Goal: Book appointment/travel/reservation

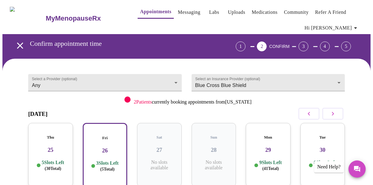
scroll to position [74, 0]
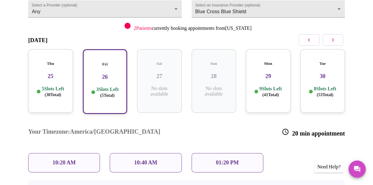
click at [50, 86] on p "5 Slots Left ( 30 Total)" at bounding box center [53, 92] width 22 height 12
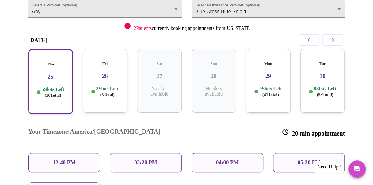
click at [63, 159] on p "12:40 PM" at bounding box center [64, 162] width 23 height 6
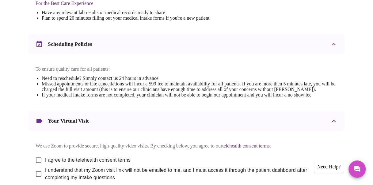
scroll to position [278, 0]
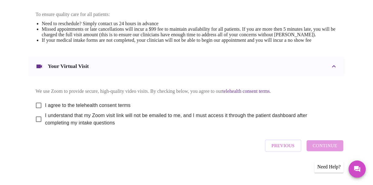
click at [36, 102] on input "I agree to the telehealth consent terms" at bounding box center [38, 105] width 13 height 13
checkbox input "true"
click at [39, 118] on input "I understand that my Zoom visit link will not be emailed to me, and I must acce…" at bounding box center [38, 119] width 13 height 13
checkbox input "true"
click at [330, 147] on span "Continue" at bounding box center [325, 145] width 25 height 8
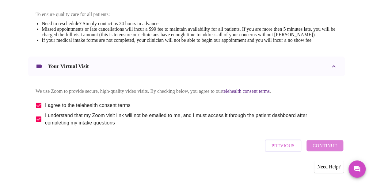
scroll to position [85, 0]
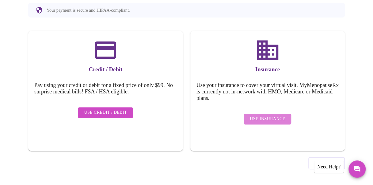
click at [269, 117] on span "Use Insurance" at bounding box center [267, 119] width 35 height 8
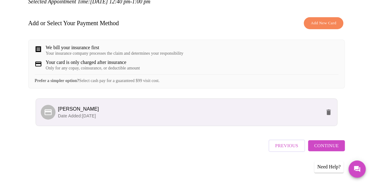
scroll to position [90, 0]
click at [335, 147] on span "Continue" at bounding box center [326, 145] width 25 height 8
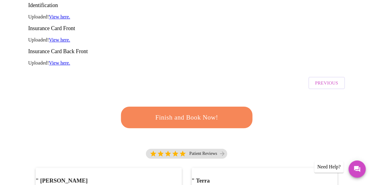
scroll to position [131, 0]
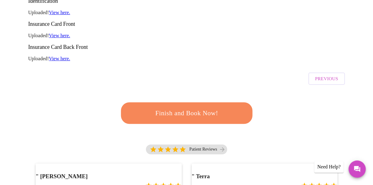
click at [204, 107] on span "Finish and Book Now!" at bounding box center [186, 113] width 117 height 12
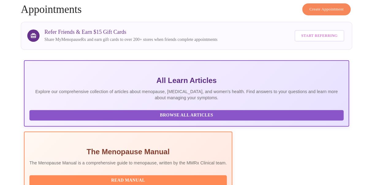
scroll to position [131, 0]
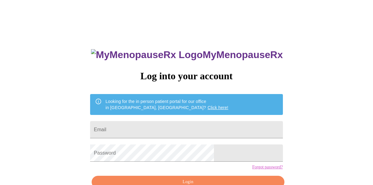
scroll to position [34, 0]
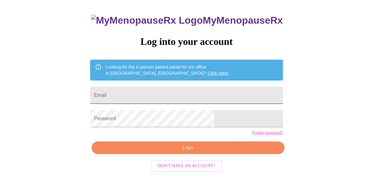
click at [210, 91] on input "Email" at bounding box center [186, 94] width 193 height 17
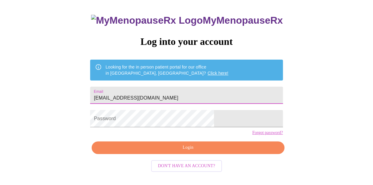
type input "[EMAIL_ADDRESS][DOMAIN_NAME]"
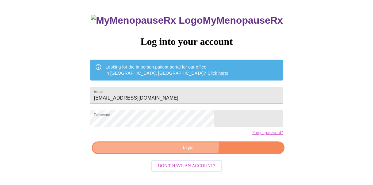
click at [190, 151] on span "Login" at bounding box center [188, 148] width 178 height 8
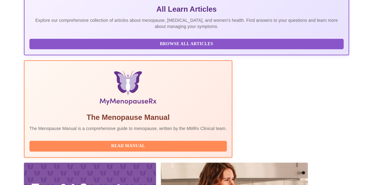
scroll to position [198, 0]
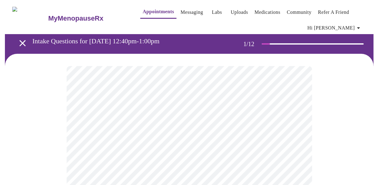
scroll to position [41, 0]
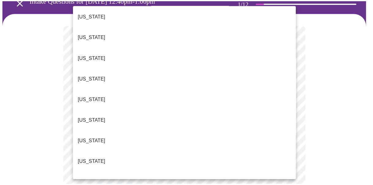
scroll to position [123, 0]
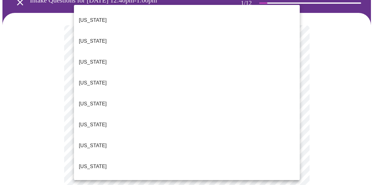
click at [130, 135] on li "[US_STATE]" at bounding box center [187, 145] width 226 height 21
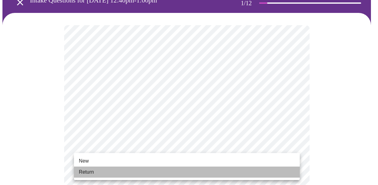
click at [94, 171] on li "Return" at bounding box center [187, 171] width 226 height 11
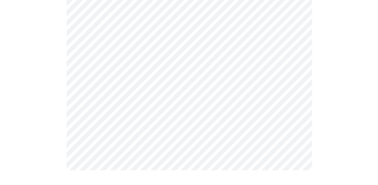
scroll to position [0, 0]
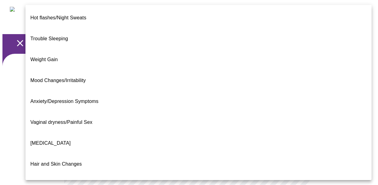
click at [145, 49] on li "Weight Gain" at bounding box center [198, 59] width 346 height 21
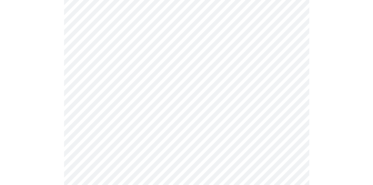
scroll to position [123, 0]
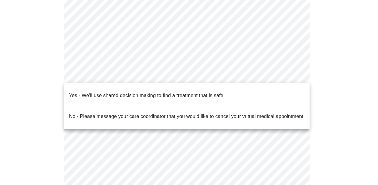
click at [151, 72] on body "MyMenopauseRx Appointments Messaging Labs Uploads Medications Community Refer a…" at bounding box center [188, 66] width 373 height 373
click at [144, 92] on p "Yes - We'll use shared decision making to find a treatment that is safe!" at bounding box center [146, 95] width 155 height 7
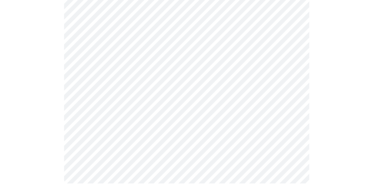
scroll to position [0, 0]
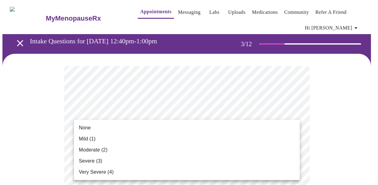
click at [88, 126] on span "None" at bounding box center [85, 127] width 12 height 7
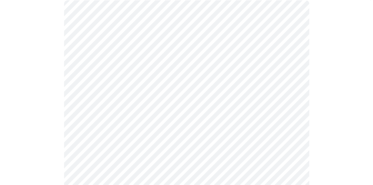
scroll to position [82, 0]
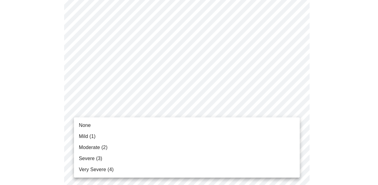
click at [111, 125] on li "None" at bounding box center [187, 125] width 226 height 11
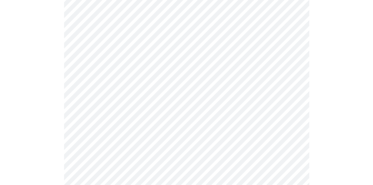
scroll to position [123, 0]
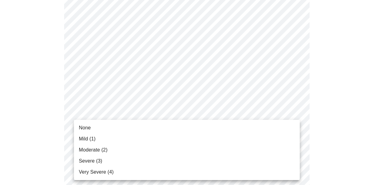
click at [112, 150] on li "Moderate (2)" at bounding box center [187, 149] width 226 height 11
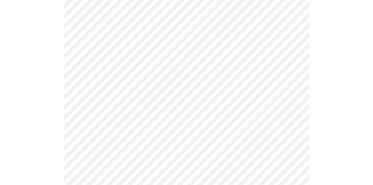
scroll to position [163, 0]
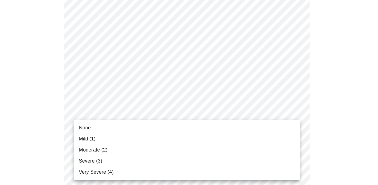
click at [100, 136] on li "Mild (1)" at bounding box center [187, 138] width 226 height 11
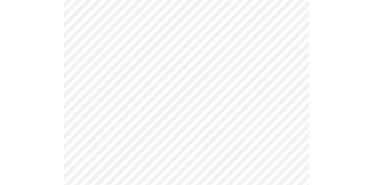
scroll to position [204, 0]
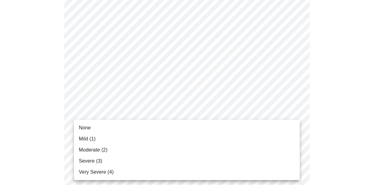
click at [108, 148] on li "Moderate (2)" at bounding box center [187, 149] width 226 height 11
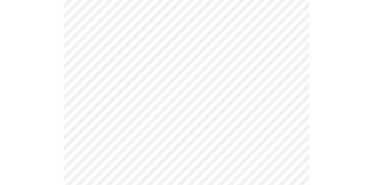
scroll to position [245, 0]
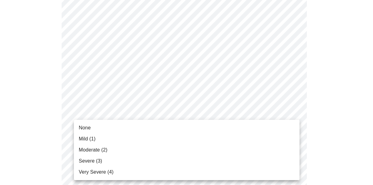
click at [165, 121] on body "MyMenopauseRx Appointments Messaging Labs Uploads Medications Community Refer a…" at bounding box center [186, 147] width 368 height 781
click at [96, 139] on span "Mild (1)" at bounding box center [87, 138] width 17 height 7
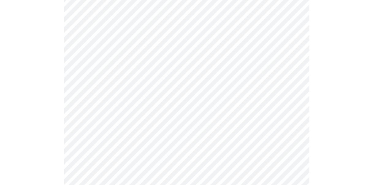
scroll to position [286, 0]
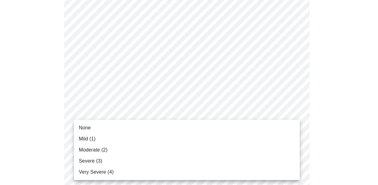
click at [179, 129] on body "MyMenopauseRx Appointments Messaging Labs Uploads Medications Community Refer a…" at bounding box center [188, 102] width 373 height 773
click at [107, 151] on span "Moderate (2)" at bounding box center [93, 149] width 29 height 7
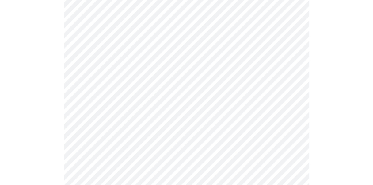
scroll to position [368, 0]
click at [135, 94] on body "MyMenopauseRx Appointments Messaging Labs Uploads Medications Community Refer a…" at bounding box center [186, 16] width 368 height 764
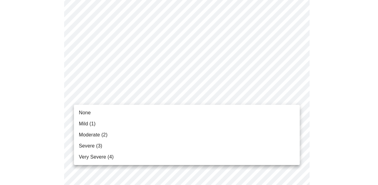
click at [104, 125] on li "Mild (1)" at bounding box center [187, 123] width 226 height 11
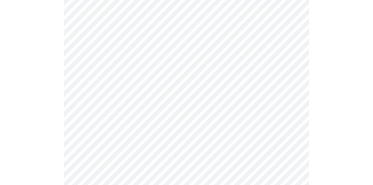
scroll to position [409, 0]
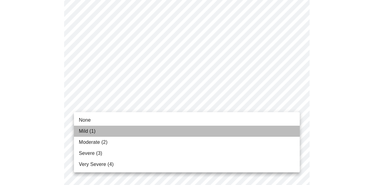
click at [122, 132] on li "Mild (1)" at bounding box center [187, 130] width 226 height 11
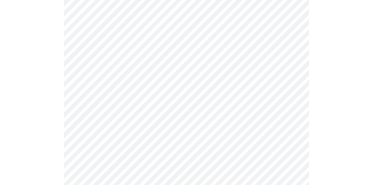
scroll to position [450, 0]
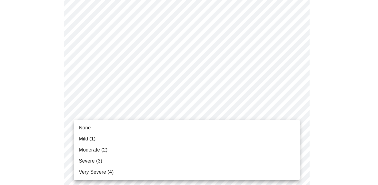
click at [117, 147] on li "Moderate (2)" at bounding box center [187, 149] width 226 height 11
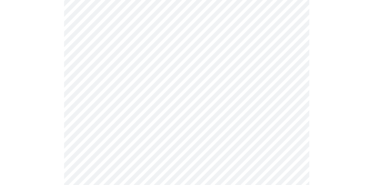
scroll to position [491, 0]
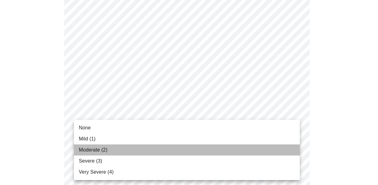
click at [113, 150] on li "Moderate (2)" at bounding box center [187, 149] width 226 height 11
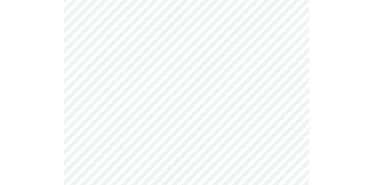
scroll to position [327, 0]
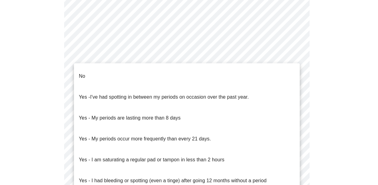
click at [136, 68] on li "No" at bounding box center [187, 76] width 226 height 21
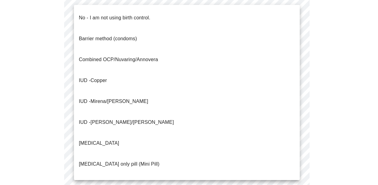
click at [105, 14] on p "No - I am not using birth control." at bounding box center [114, 17] width 71 height 7
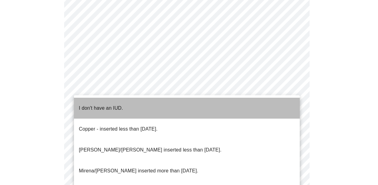
click at [120, 106] on p "I don't have an IUD." at bounding box center [101, 107] width 44 height 7
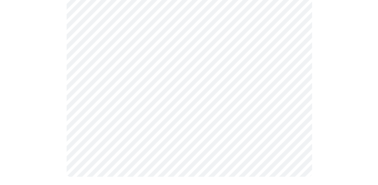
scroll to position [417, 0]
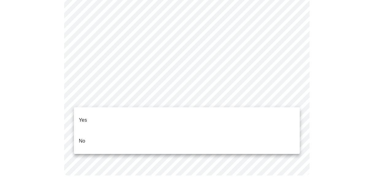
click at [129, 117] on li "Yes" at bounding box center [187, 119] width 226 height 21
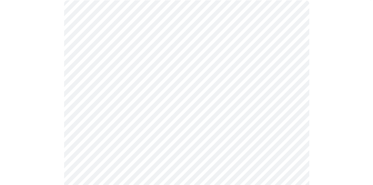
scroll to position [82, 0]
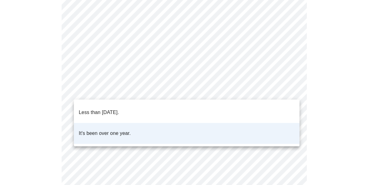
click at [260, 95] on body "MyMenopauseRx Appointments Messaging Labs Uploads Medications Community Refer a…" at bounding box center [186, 150] width 368 height 458
click at [139, 105] on li "Less than one year ago." at bounding box center [187, 112] width 226 height 21
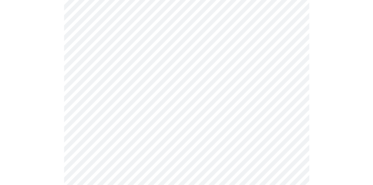
scroll to position [1595, 0]
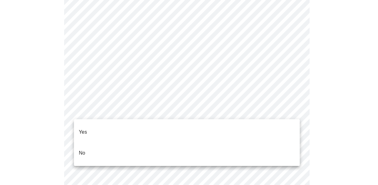
click at [93, 142] on li "No" at bounding box center [187, 152] width 226 height 21
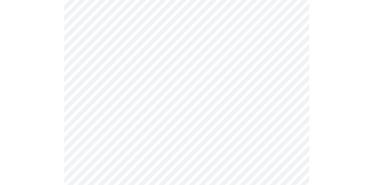
scroll to position [344, 0]
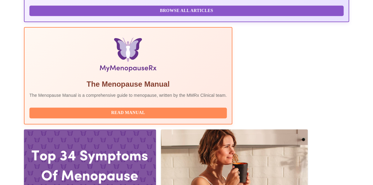
scroll to position [149, 0]
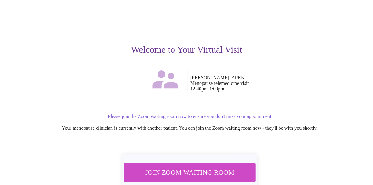
scroll to position [77, 0]
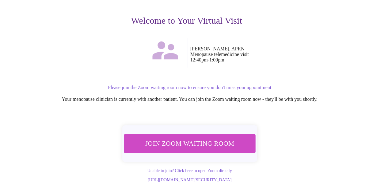
click at [171, 137] on span "Join Zoom Waiting Room" at bounding box center [189, 142] width 115 height 11
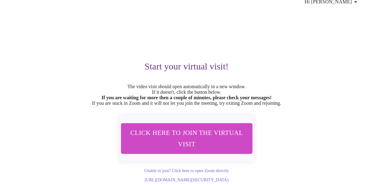
scroll to position [40, 0]
click at [217, 127] on span "Click here to join the virtual visit" at bounding box center [186, 138] width 115 height 23
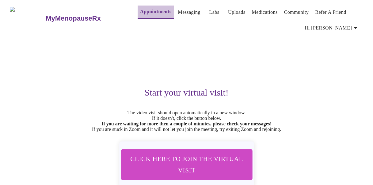
click at [146, 7] on link "Appointments" at bounding box center [155, 11] width 31 height 9
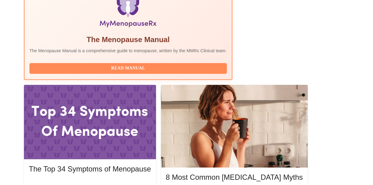
scroll to position [223, 0]
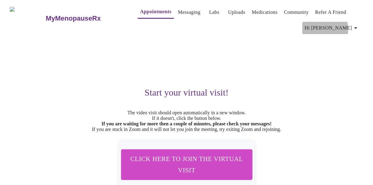
click at [351, 26] on span "Hi [PERSON_NAME]" at bounding box center [332, 28] width 55 height 9
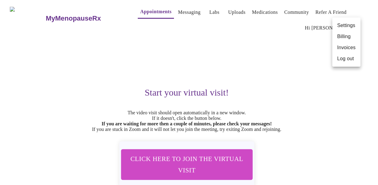
click at [264, 11] on div at bounding box center [189, 92] width 378 height 185
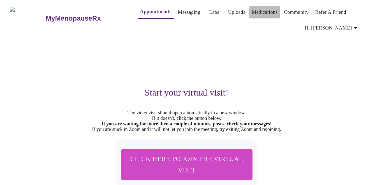
click at [257, 8] on link "Medications" at bounding box center [265, 12] width 26 height 9
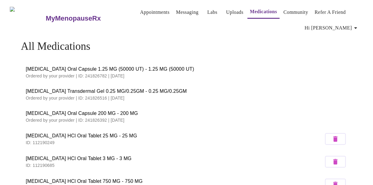
click at [352, 25] on span "Hi [PERSON_NAME]" at bounding box center [332, 28] width 55 height 9
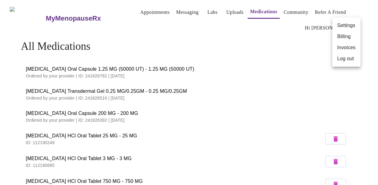
click at [345, 48] on li "Invoices" at bounding box center [346, 47] width 28 height 11
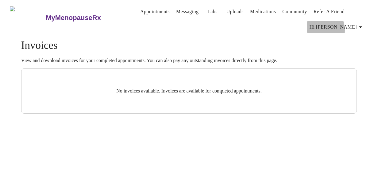
click at [344, 28] on span "Hi [PERSON_NAME]" at bounding box center [336, 27] width 55 height 9
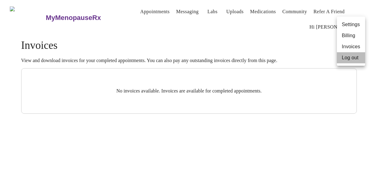
click at [347, 58] on li "Log out" at bounding box center [351, 57] width 28 height 11
